Goal: Information Seeking & Learning: Learn about a topic

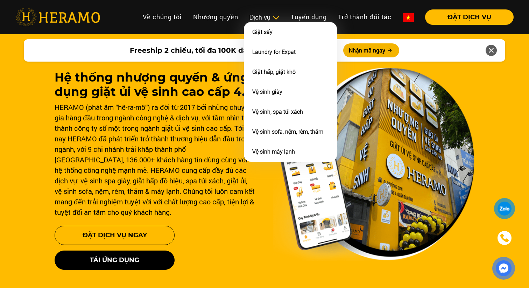
click at [266, 20] on div "Dịch vụ" at bounding box center [265, 17] width 30 height 9
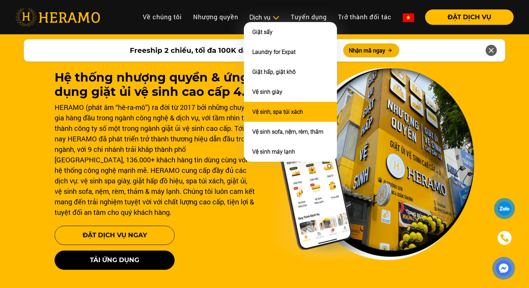
click at [320, 112] on li "Vệ sinh, spa túi xách" at bounding box center [290, 112] width 93 height 20
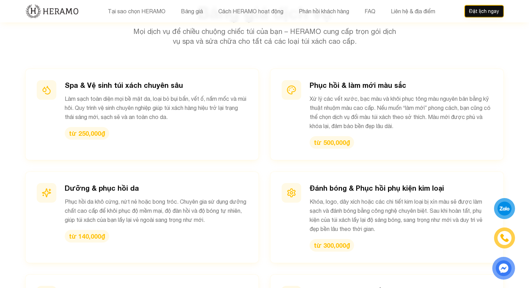
scroll to position [713, 0]
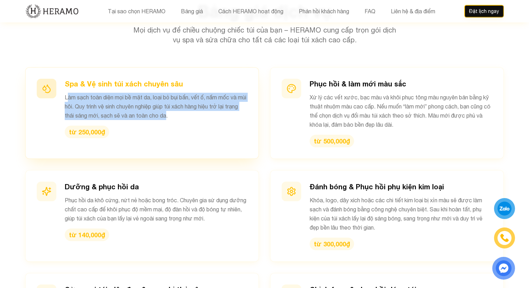
drag, startPoint x: 180, startPoint y: 106, endPoint x: 68, endPoint y: 90, distance: 113.2
click at [68, 93] on p "Làm sạch toàn diện mọi bề mặt da, loại bỏ bụi bẩn, vết ố, nấm mốc và mùi hôi. Q…" at bounding box center [156, 106] width 183 height 27
click at [72, 95] on p "Làm sạch toàn diện mọi bề mặt da, loại bỏ bụi bẩn, vết ố, nấm mốc và mùi hôi. Q…" at bounding box center [156, 106] width 183 height 27
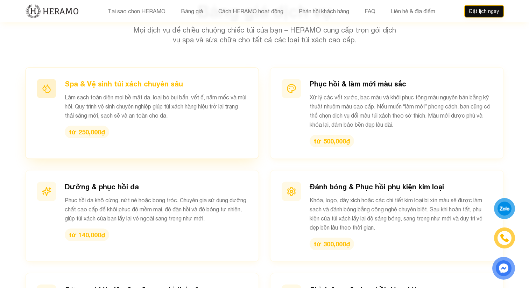
click at [72, 95] on p "Làm sạch toàn diện mọi bề mặt da, loại bỏ bụi bẩn, vết ố, nấm mốc và mùi hôi. Q…" at bounding box center [156, 106] width 183 height 27
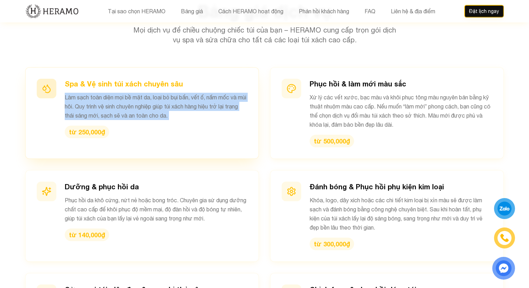
click at [72, 95] on p "Làm sạch toàn diện mọi bề mặt da, loại bỏ bụi bẩn, vết ố, nấm mốc và mùi hôi. Q…" at bounding box center [156, 106] width 183 height 27
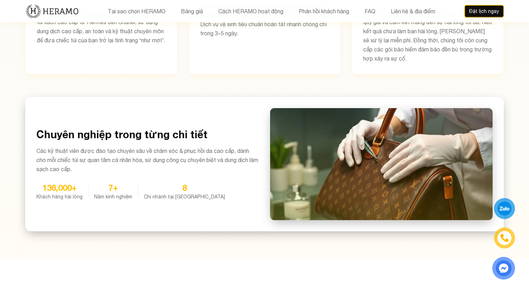
scroll to position [0, 0]
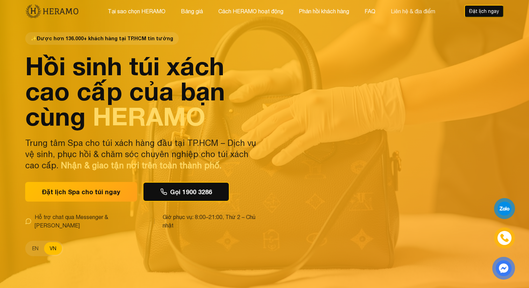
click at [422, 11] on button "Liên hệ & địa điểm" at bounding box center [413, 11] width 49 height 9
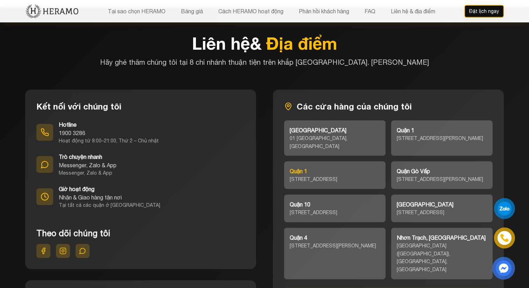
scroll to position [2996, 0]
